Goal: Information Seeking & Learning: Learn about a topic

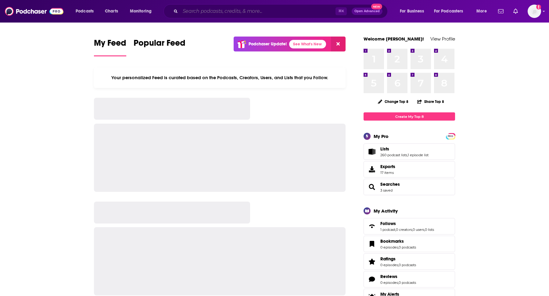
click at [270, 9] on input "Search podcasts, credits, & more..." at bounding box center [257, 11] width 155 height 10
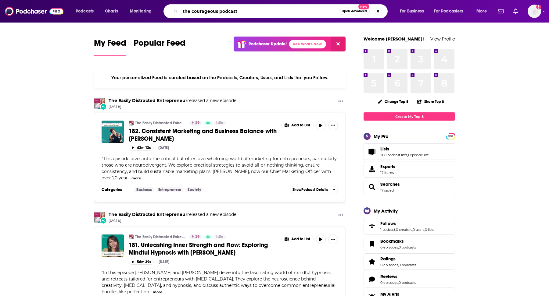
type input "the courageous podcast"
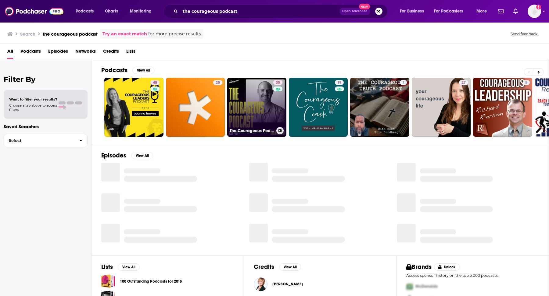
click at [242, 103] on link "35 The Courageous Podcast with [PERSON_NAME]" at bounding box center [256, 107] width 59 height 59
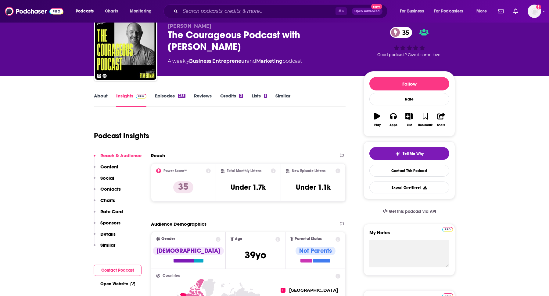
scroll to position [32, 0]
